Goal: Information Seeking & Learning: Learn about a topic

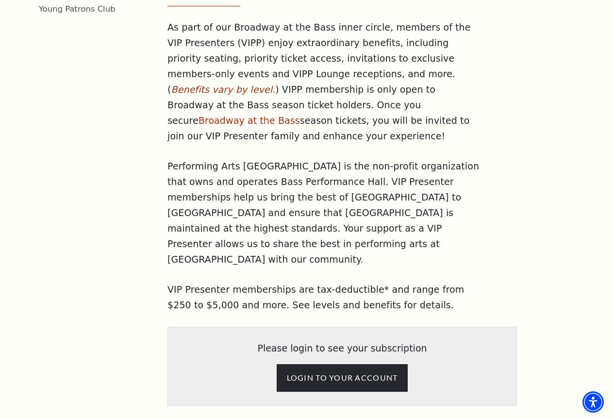
scroll to position [340, 0]
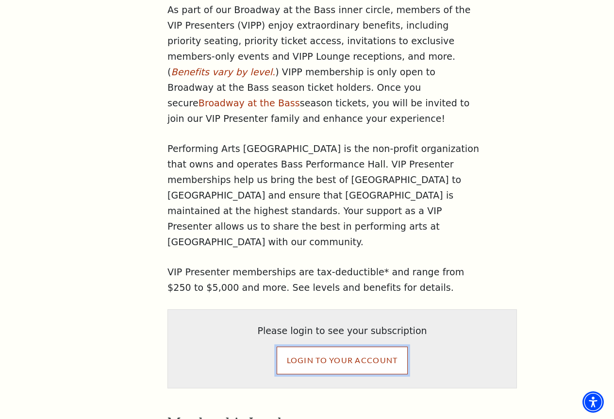
click at [344, 347] on input "LOGIN TO YOUR ACCOUNT" at bounding box center [343, 360] width 132 height 27
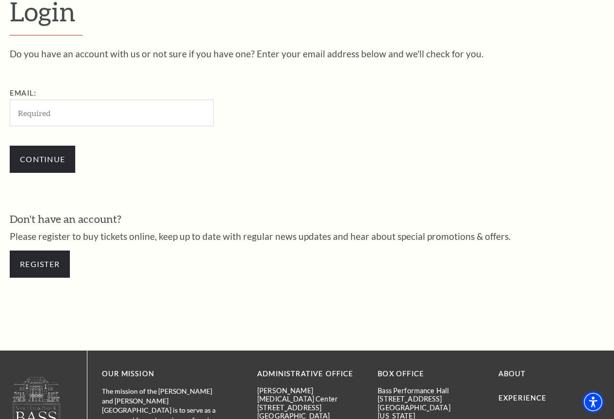
click at [71, 112] on input "Email:" at bounding box center [112, 113] width 204 height 27
type input "scott@stephenvillemetals.com"
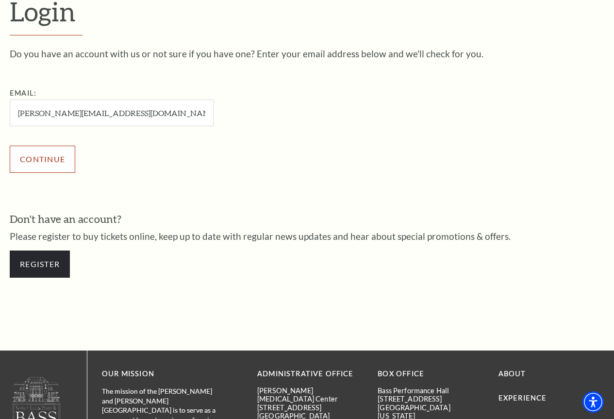
click at [61, 159] on input "Continue" at bounding box center [43, 159] width 66 height 27
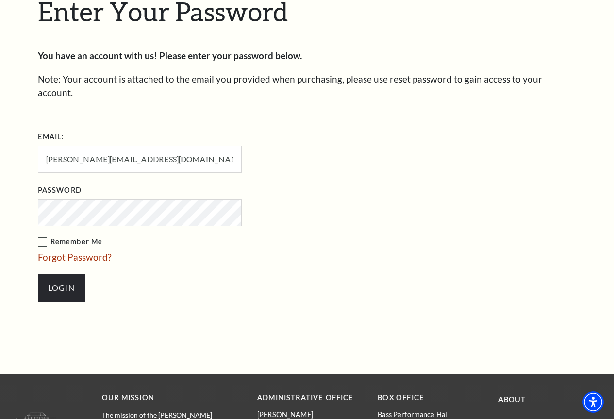
click at [42, 236] on label "Remember Me" at bounding box center [188, 242] width 301 height 12
click at [0, 0] on input "Remember Me" at bounding box center [0, 0] width 0 height 0
click at [58, 274] on input "Login" at bounding box center [61, 287] width 47 height 27
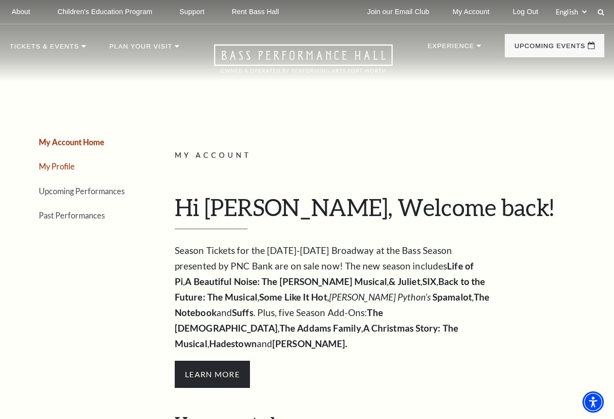
click at [57, 166] on link "My Profile" at bounding box center [57, 166] width 36 height 9
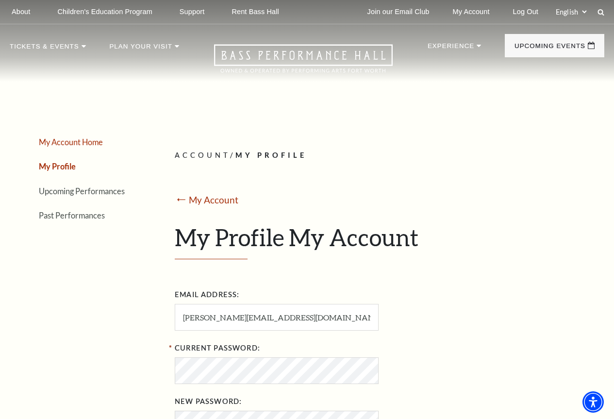
click at [70, 145] on link "My Account Home" at bounding box center [71, 141] width 64 height 9
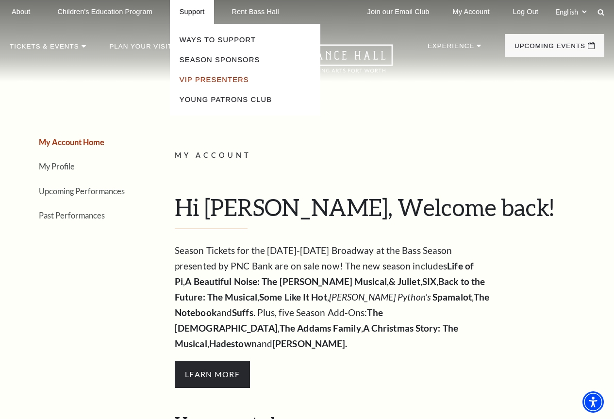
click at [199, 78] on link "VIP Presenters" at bounding box center [214, 80] width 69 height 8
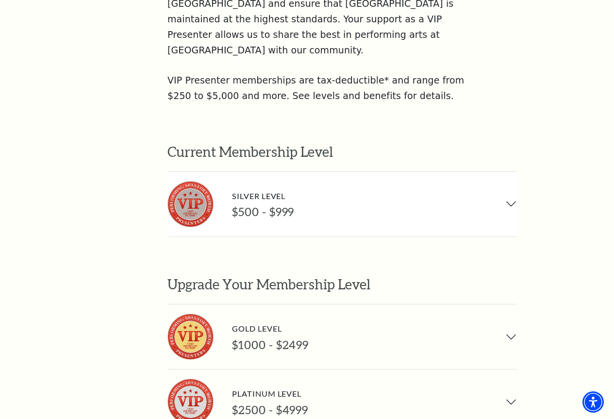
scroll to position [534, 0]
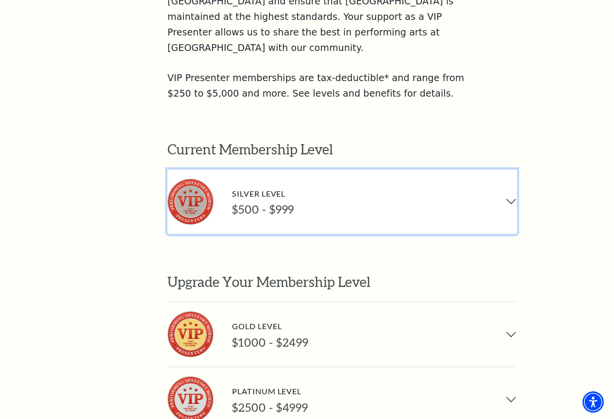
click at [510, 169] on button "Silver Level $500 - $999" at bounding box center [341, 201] width 349 height 65
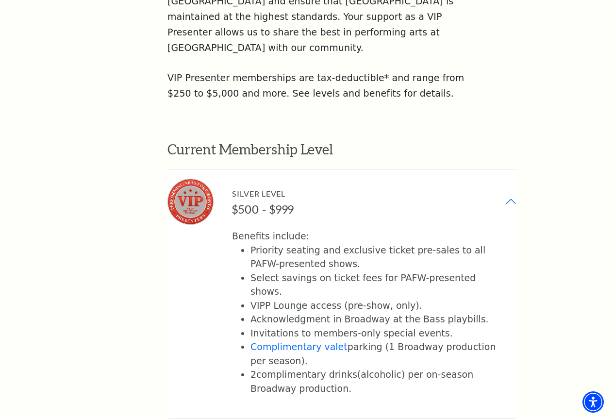
click at [311, 369] on link "complimentary drinks" at bounding box center [306, 374] width 101 height 11
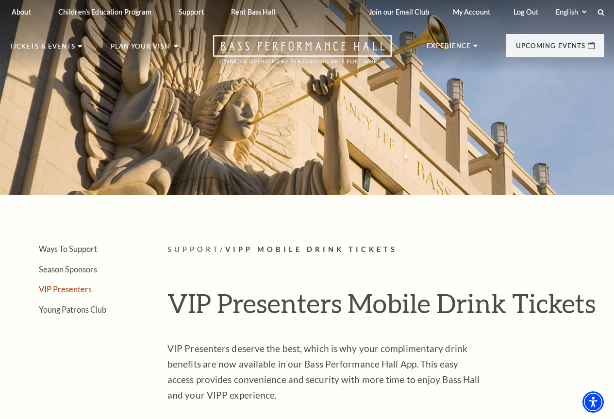
click at [71, 294] on link "VIP Presenters" at bounding box center [65, 288] width 53 height 9
